Goal: Find specific page/section

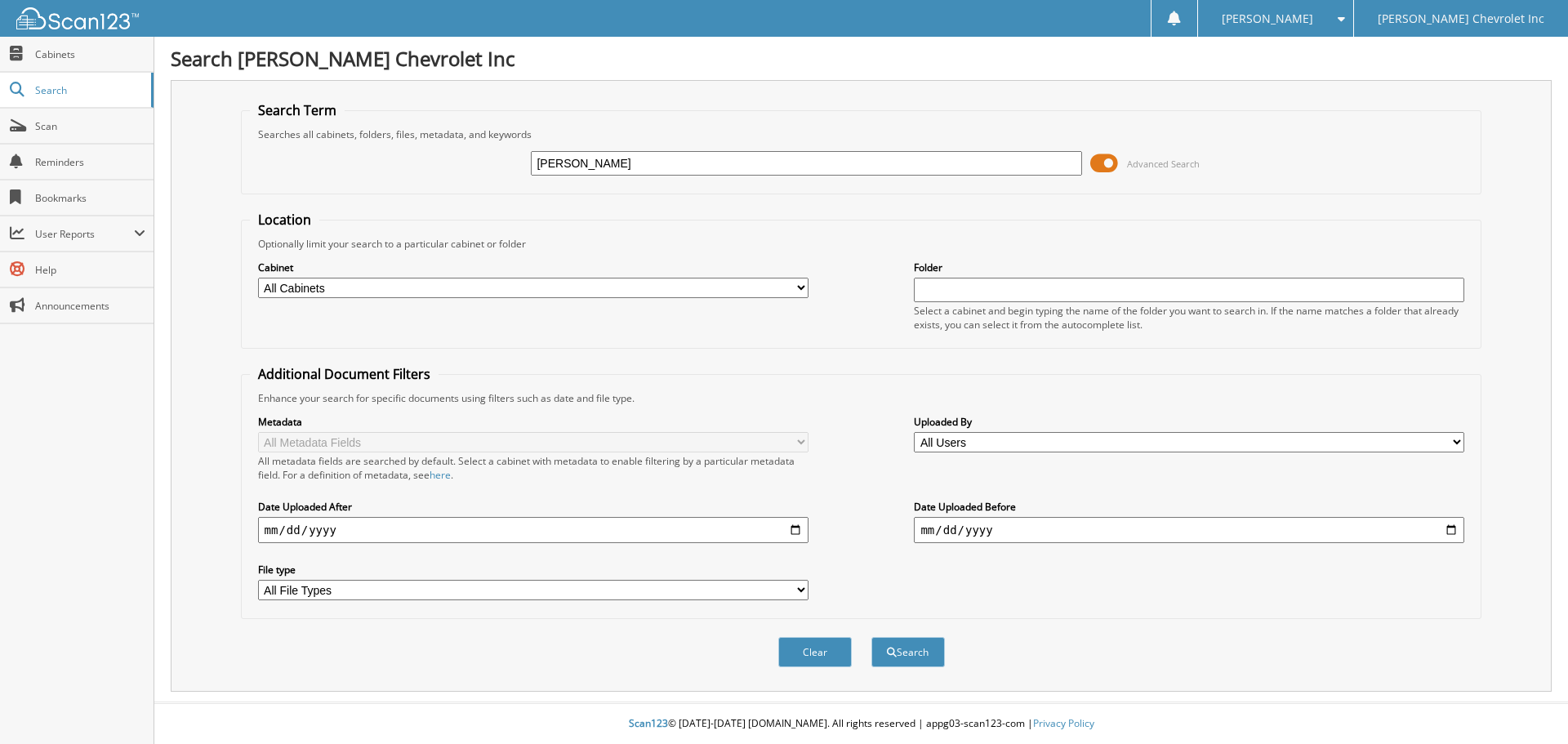
type input "[PERSON_NAME]"
click at [872, 637] on button "Search" at bounding box center [909, 652] width 74 height 30
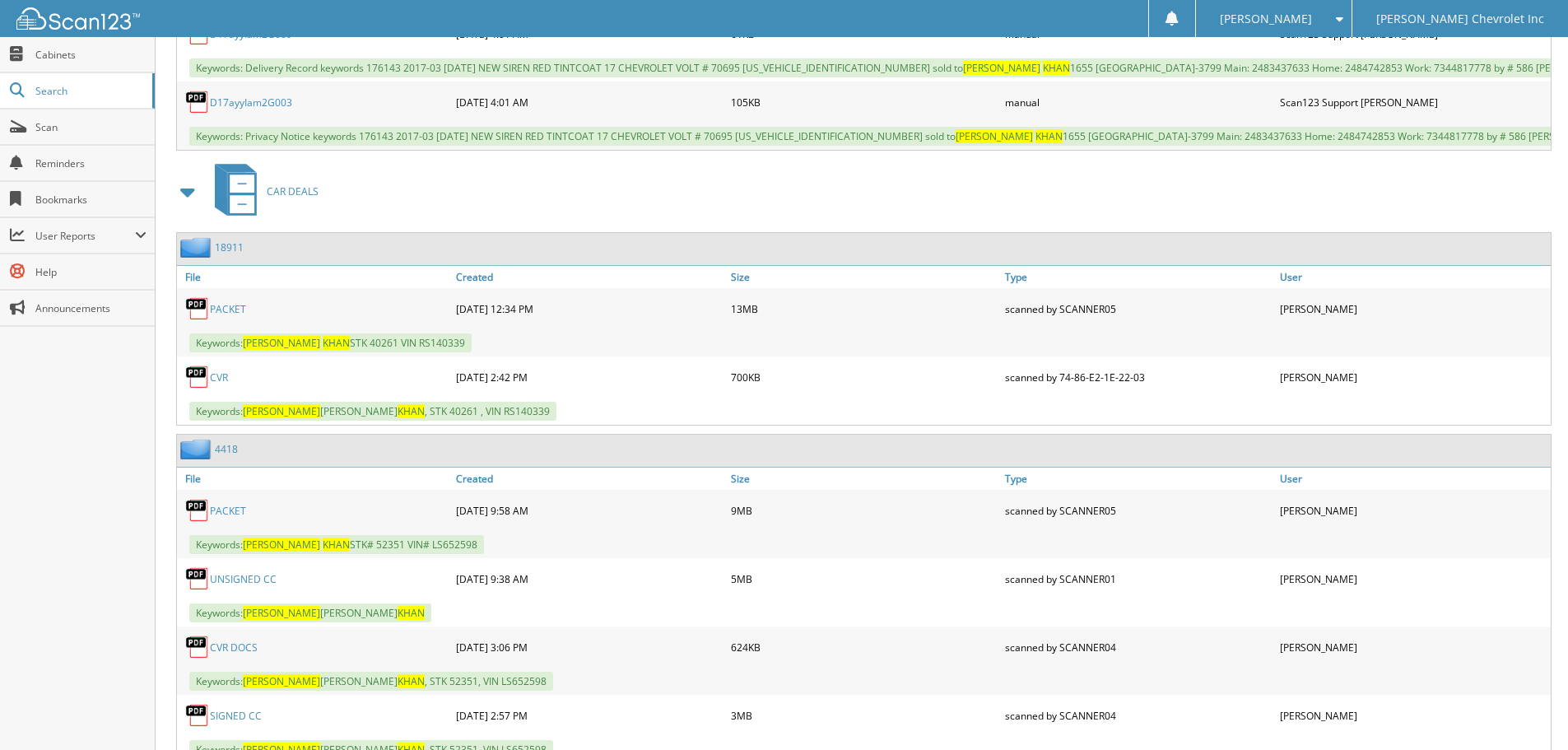
scroll to position [5611, 0]
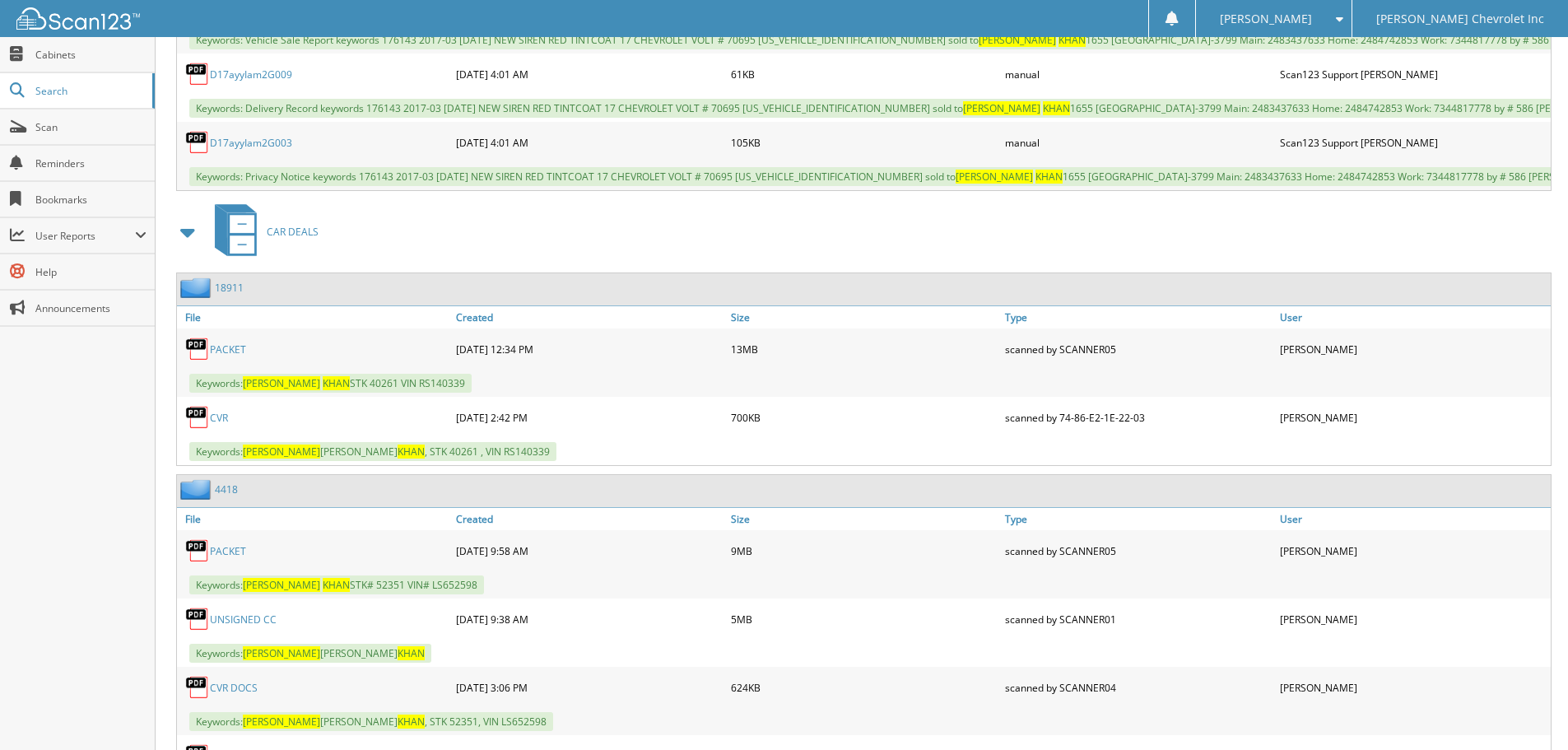
click at [226, 357] on link "PACKET" at bounding box center [227, 348] width 36 height 14
